Goal: Information Seeking & Learning: Find specific fact

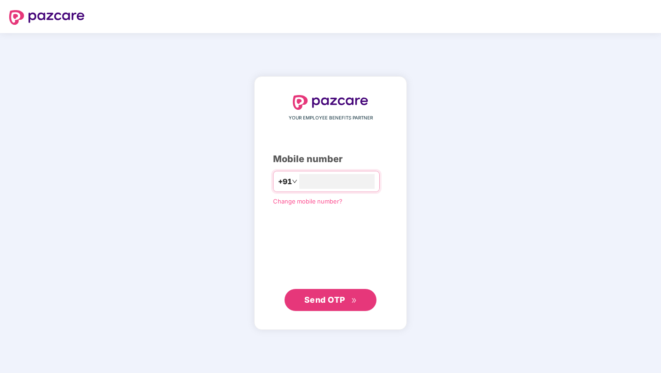
type input "**********"
click at [325, 297] on span "Send OTP" at bounding box center [324, 300] width 41 height 10
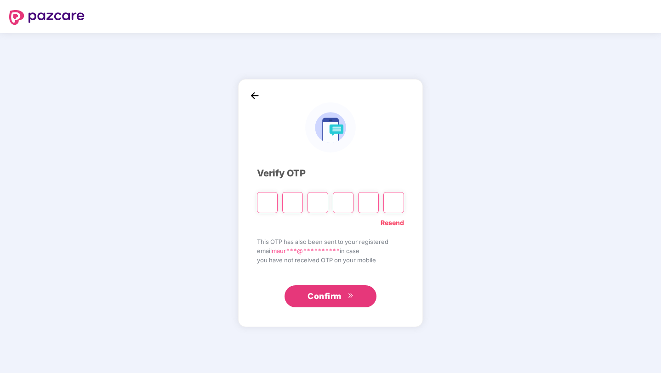
type input "*"
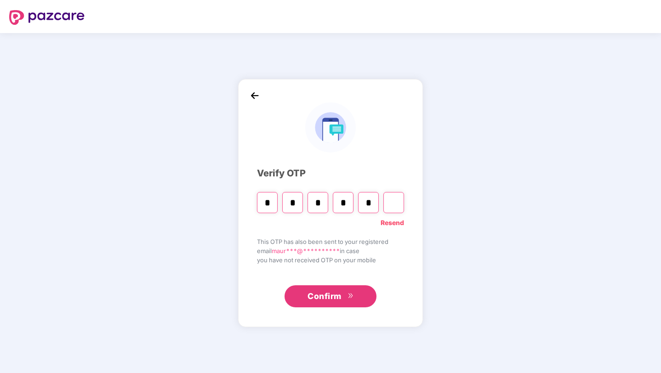
type input "*"
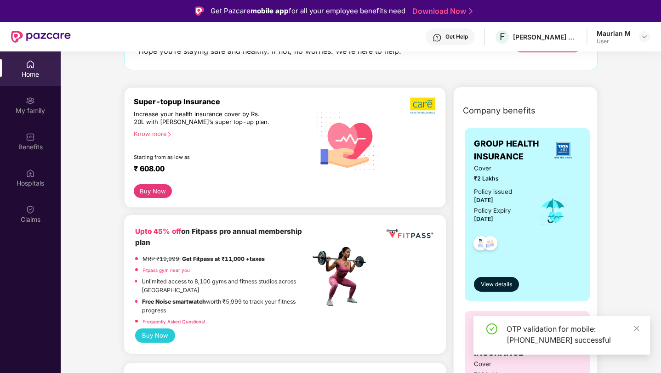
scroll to position [82, 0]
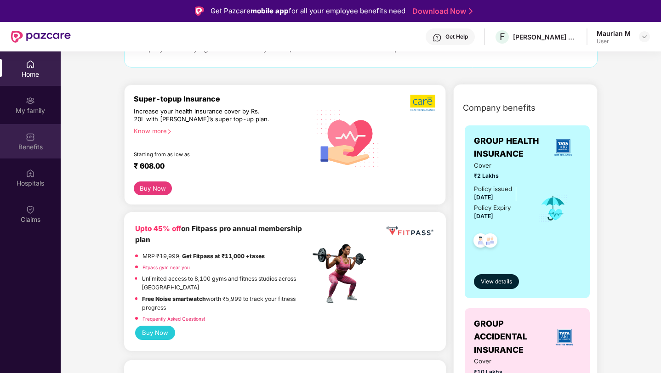
click at [38, 138] on div "Benefits" at bounding box center [30, 141] width 61 height 34
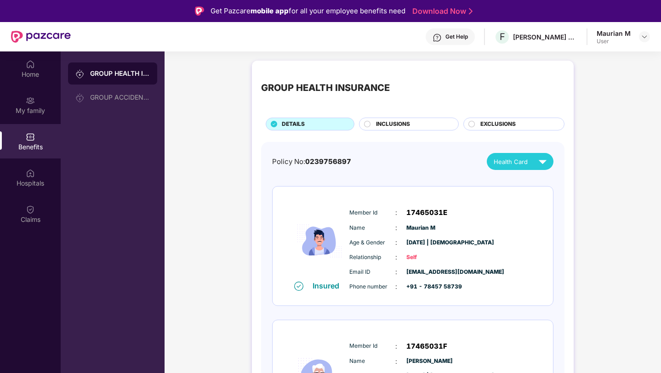
click at [394, 129] on div "INCLUSIONS" at bounding box center [412, 125] width 82 height 10
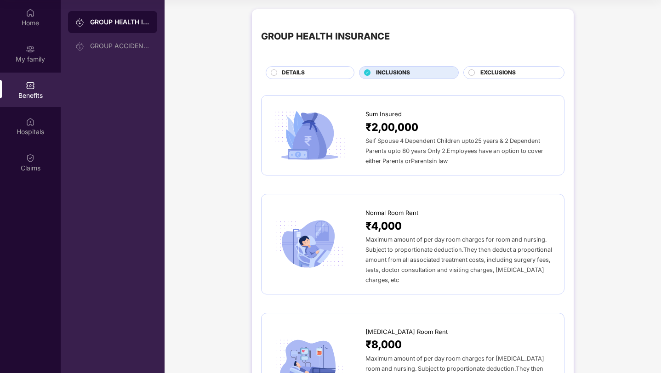
click at [485, 73] on span "EXCLUSIONS" at bounding box center [497, 73] width 35 height 9
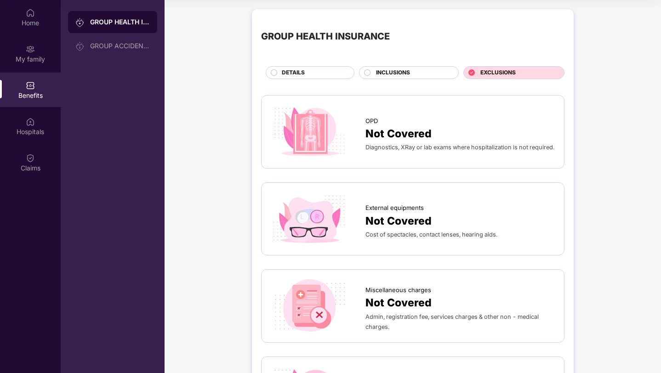
click at [408, 74] on span "INCLUSIONS" at bounding box center [393, 73] width 34 height 9
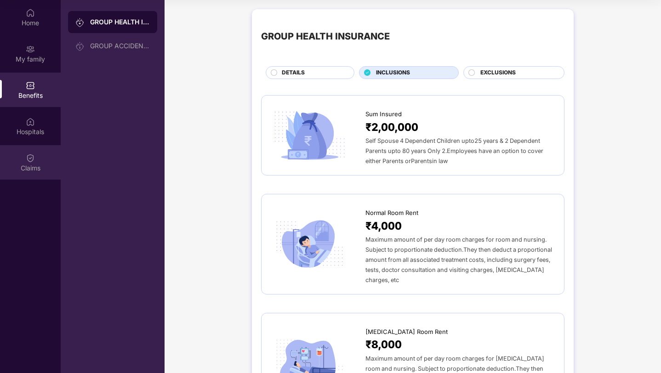
click at [21, 155] on div "Claims" at bounding box center [30, 162] width 61 height 34
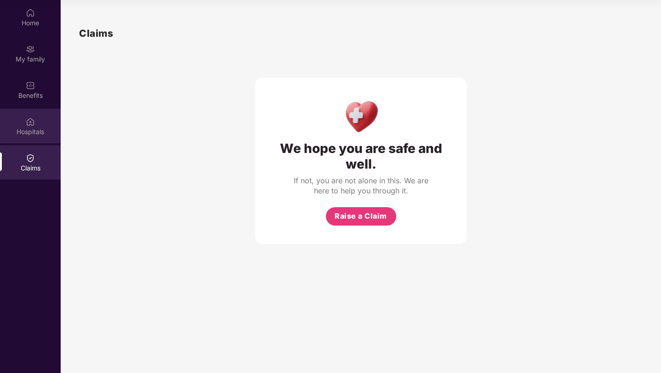
click at [34, 121] on img at bounding box center [30, 121] width 9 height 9
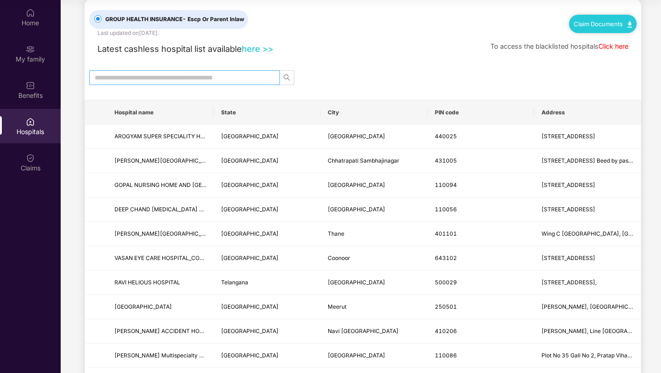
scroll to position [16, 0]
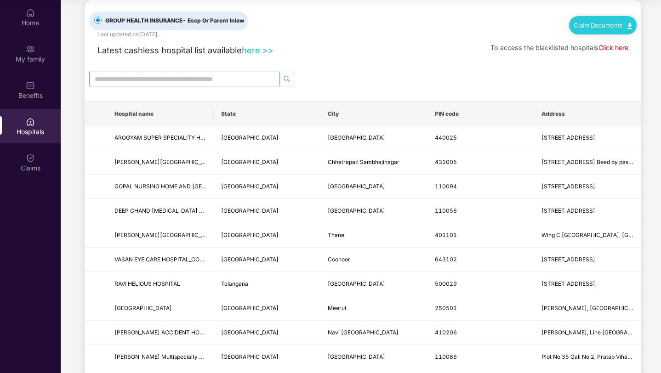
click at [197, 78] on input "text" at bounding box center [181, 79] width 172 height 10
type input "*******"
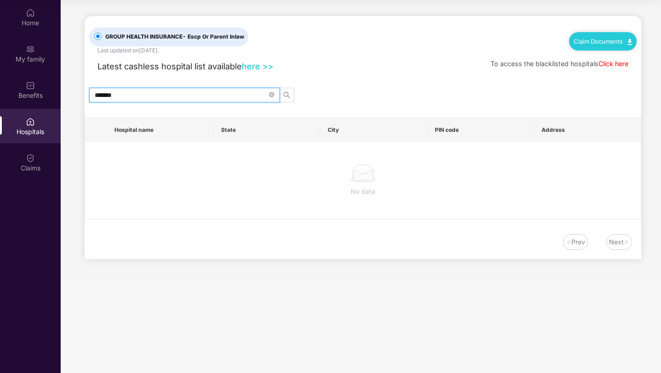
scroll to position [0, 0]
click at [270, 95] on icon "close-circle" at bounding box center [272, 95] width 6 height 6
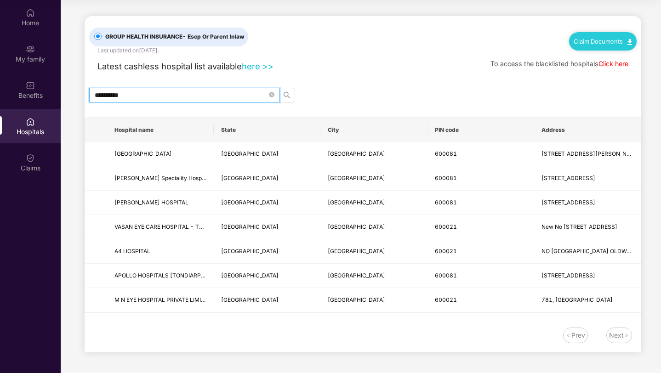
type input "**********"
click at [607, 65] on link "Click here" at bounding box center [614, 64] width 30 height 8
click at [272, 94] on icon "close-circle" at bounding box center [272, 95] width 6 height 6
type input "**********"
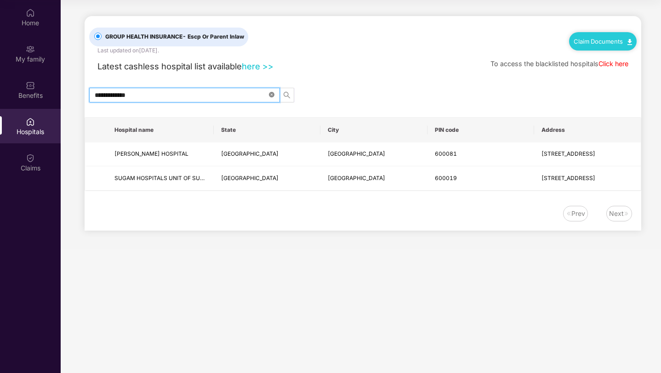
click at [272, 96] on icon "close-circle" at bounding box center [272, 95] width 6 height 6
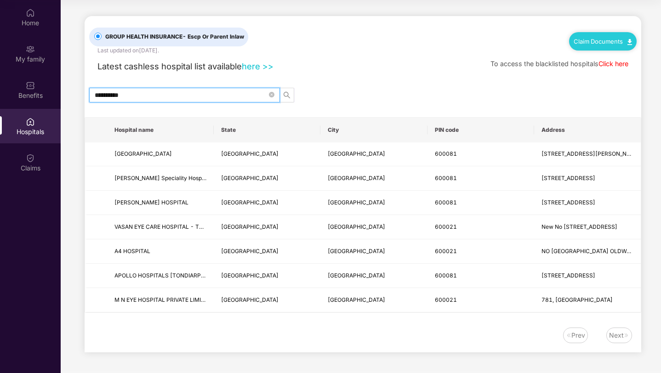
type input "**********"
click at [357, 46] on div "GROUP HEALTH INSURANCE - Escp Or Parent Inlaw Last updated on [DATE] . Claim Do…" at bounding box center [363, 35] width 548 height 39
click at [253, 68] on link "here >>" at bounding box center [258, 66] width 32 height 10
drag, startPoint x: 108, startPoint y: 155, endPoint x: 165, endPoint y: 158, distance: 56.6
click at [165, 158] on td "[GEOGRAPHIC_DATA]" at bounding box center [160, 155] width 107 height 24
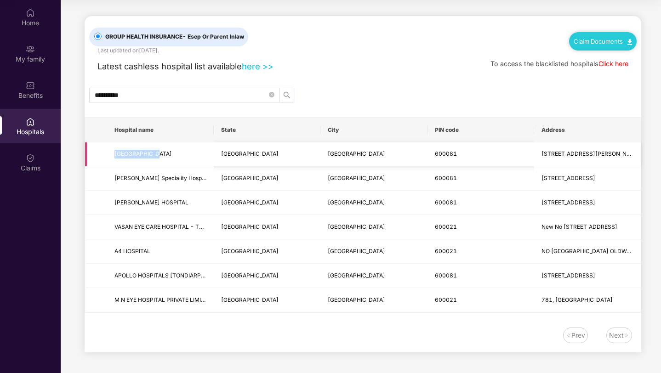
copy span "[GEOGRAPHIC_DATA]"
